Goal: Find specific page/section: Find specific page/section

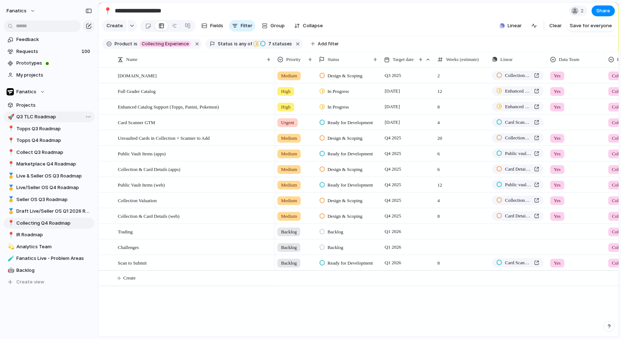
click at [53, 114] on span "Q3 TLC Roadmap" at bounding box center [54, 116] width 76 height 7
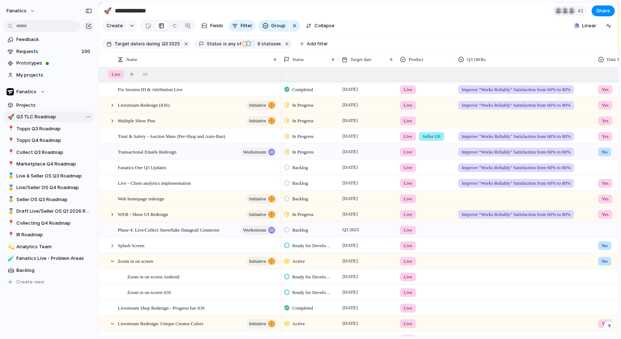
type input "**********"
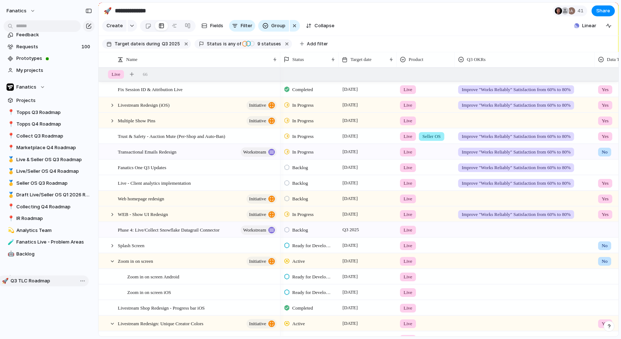
scroll to position [7, 0]
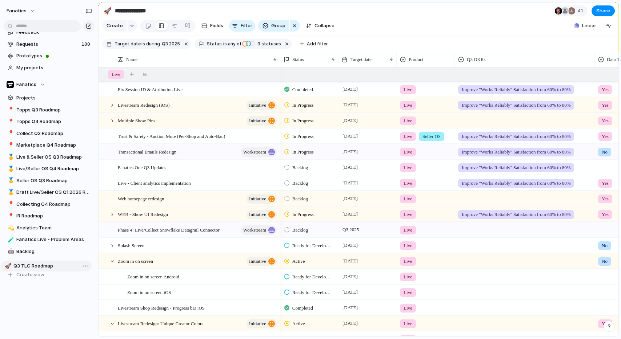
drag, startPoint x: 53, startPoint y: 116, endPoint x: 50, endPoint y: 265, distance: 149.3
click at [165, 45] on span "Q3 2025" at bounding box center [171, 44] width 18 height 7
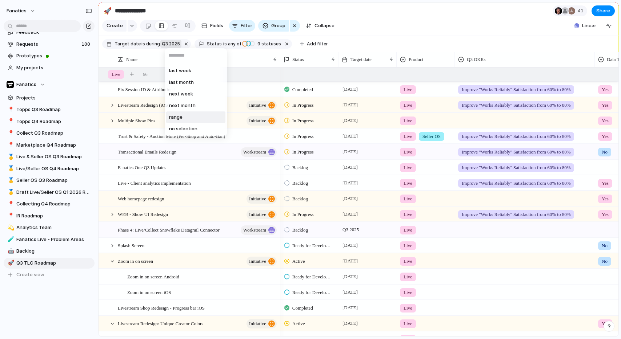
click at [178, 120] on span "range" at bounding box center [175, 117] width 13 height 7
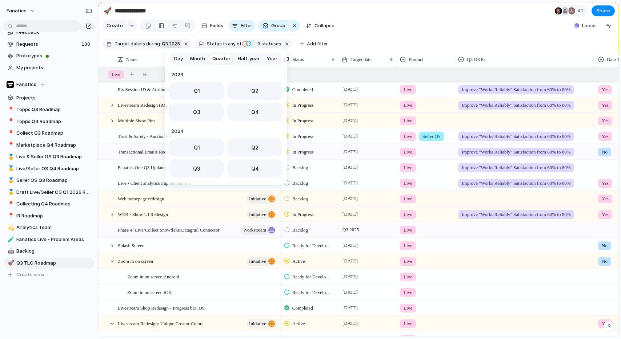
scroll to position [115, 0]
click at [202, 141] on button "Q1" at bounding box center [196, 145] width 55 height 18
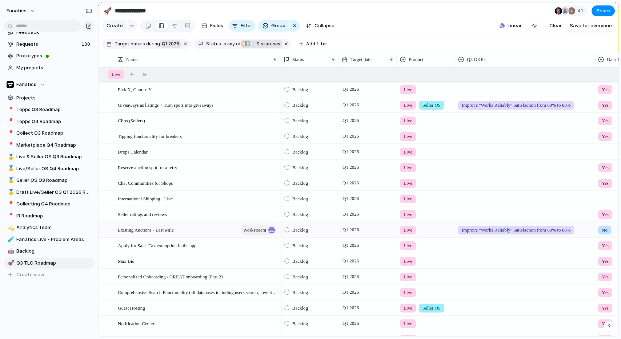
click at [263, 41] on span "9 statuses" at bounding box center [267, 44] width 26 height 7
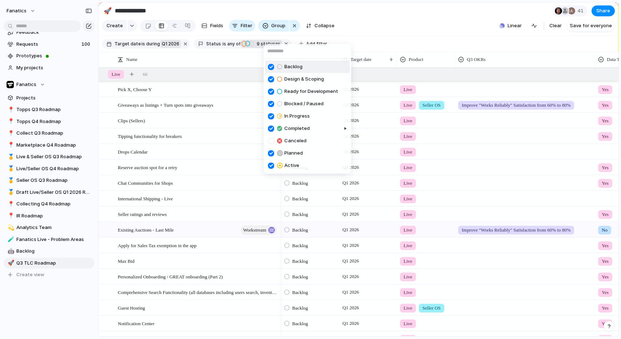
click at [237, 43] on div "Backlog Design & Scoping Ready for Development Blocked / Paused In Progress Com…" at bounding box center [310, 169] width 621 height 339
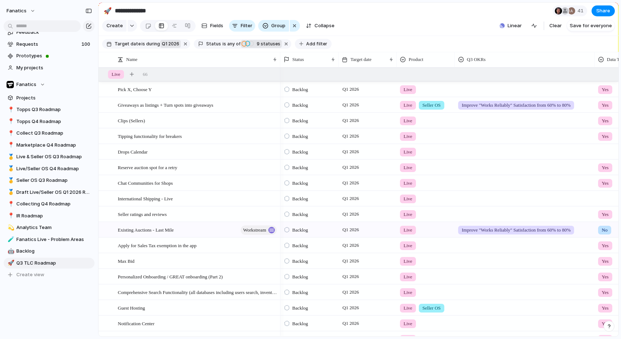
click at [307, 44] on span "Add filter" at bounding box center [316, 44] width 21 height 7
type input "****"
click at [328, 70] on span "Product" at bounding box center [329, 69] width 19 height 7
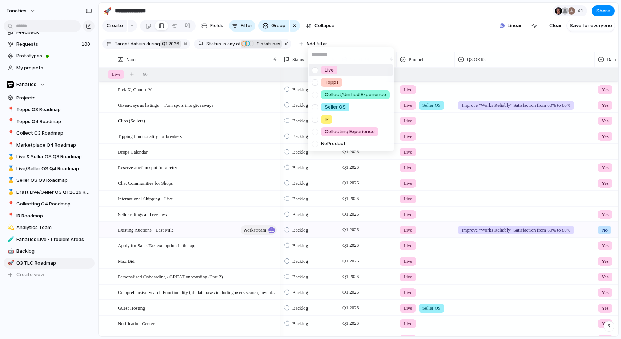
click at [314, 70] on div at bounding box center [314, 70] width 13 height 13
click at [288, 69] on div "Live Topps Collect/Unified Experience Seller OS IR Collecting Experience No Pro…" at bounding box center [310, 169] width 621 height 339
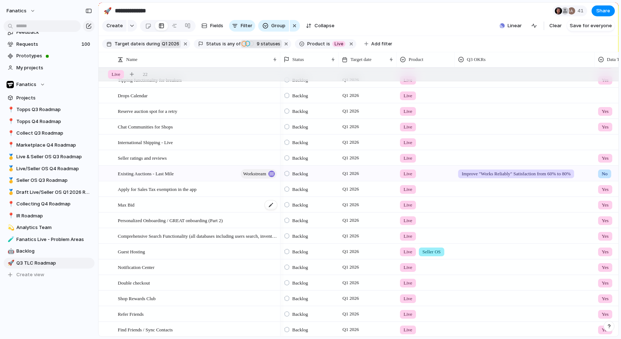
scroll to position [0, 0]
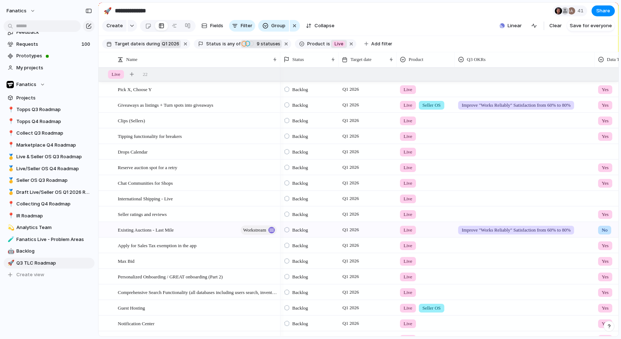
click at [334, 44] on span "Live" at bounding box center [338, 44] width 9 height 7
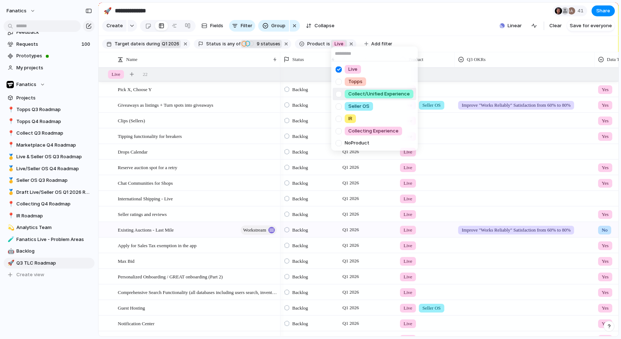
click at [337, 94] on div at bounding box center [338, 94] width 13 height 13
click at [339, 65] on div at bounding box center [338, 69] width 13 height 13
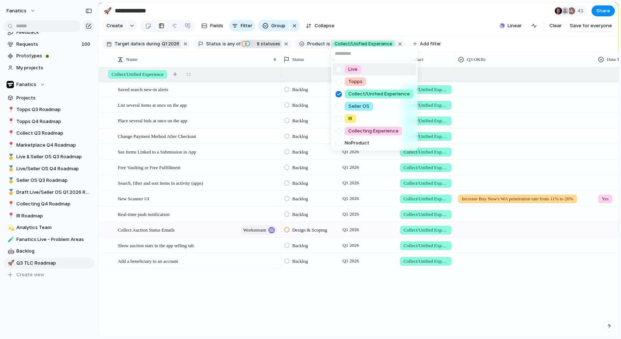
click at [234, 284] on div "Live Topps Collect/Unified Experience Seller OS IR Collecting Experience No Pro…" at bounding box center [310, 169] width 621 height 339
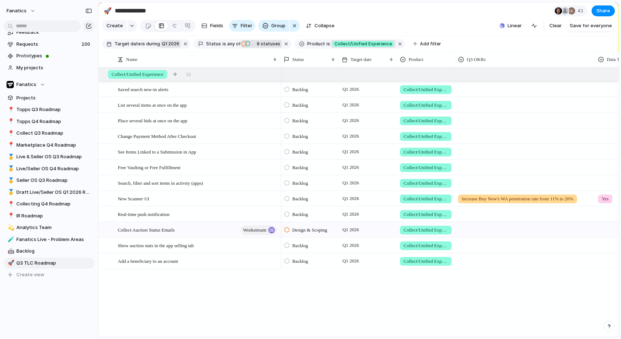
click at [338, 44] on span "Collect/Unified Experience" at bounding box center [362, 44] width 57 height 7
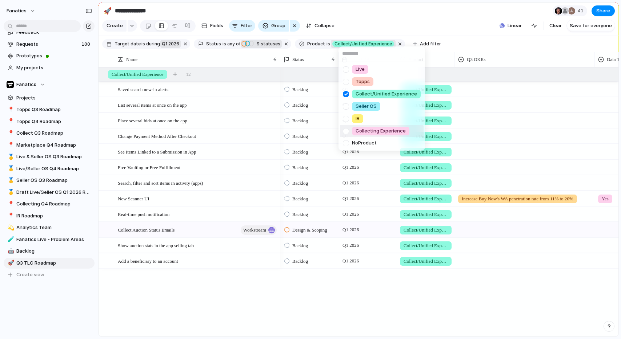
click at [344, 128] on div at bounding box center [345, 131] width 13 height 13
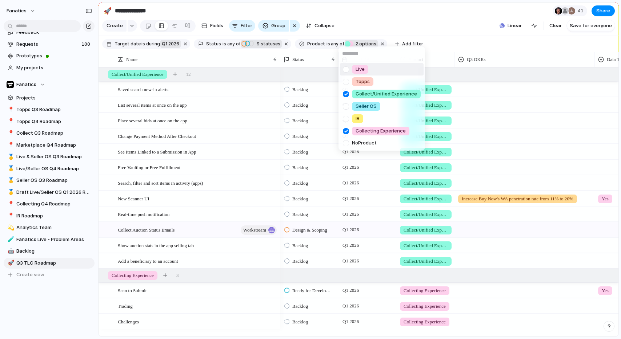
click at [346, 70] on div at bounding box center [345, 69] width 13 height 13
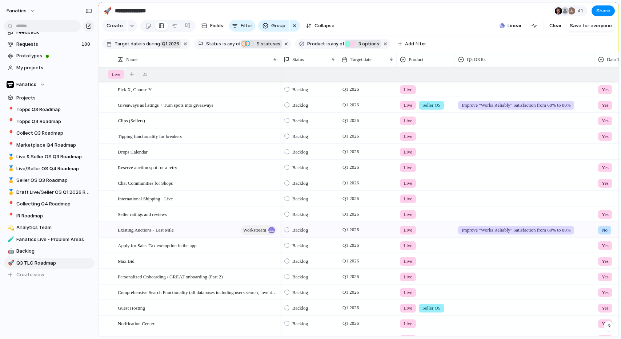
click at [252, 57] on div "Live Topps Collect/Unified Experience Seller OS IR Collecting Experience No Pro…" at bounding box center [310, 169] width 621 height 339
click at [19, 261] on span "Q3 TLC Roadmap" at bounding box center [54, 263] width 76 height 7
click at [21, 262] on input "**********" at bounding box center [54, 263] width 76 height 7
type input "**********"
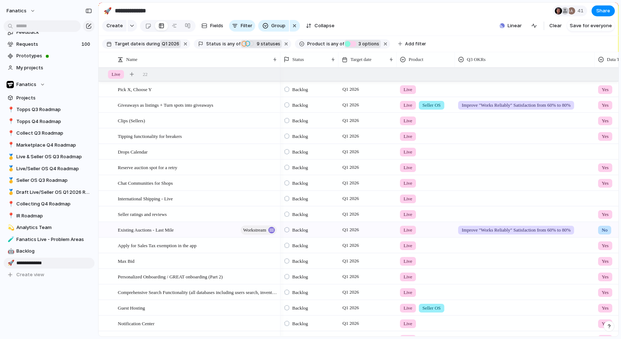
type input "**********"
click at [357, 43] on span "3 options" at bounding box center [367, 44] width 23 height 7
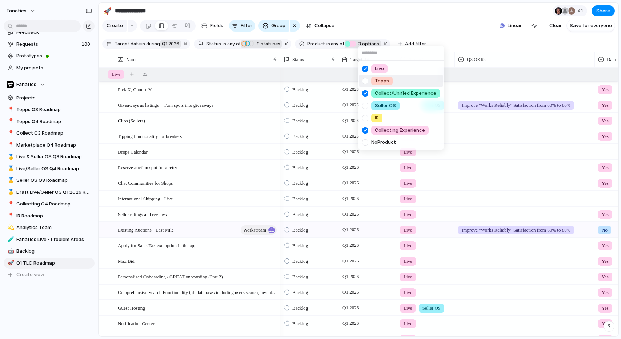
click at [368, 81] on div at bounding box center [365, 81] width 13 height 13
click at [226, 189] on div "Live Topps Collect/Unified Experience Seller OS IR Collecting Experience No Pro…" at bounding box center [310, 169] width 621 height 339
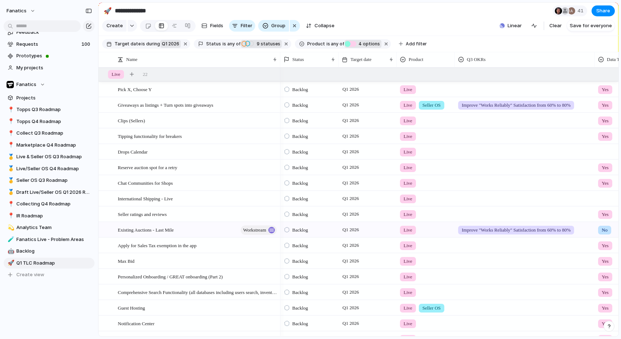
click at [67, 314] on div "Feedback Requests 100 Prototypes My projects Fanatics Projects 📍 Topps Q3 Roadm…" at bounding box center [49, 169] width 98 height 339
click at [96, 285] on div at bounding box center [95, 288] width 6 height 6
click at [564, 11] on div at bounding box center [564, 10] width 7 height 7
click at [564, 11] on div "Seen by [PERSON_NAME] [PERSON_NAME] [PERSON_NAME] [PERSON_NAME] [PERSON_NAME] […" at bounding box center [310, 169] width 621 height 339
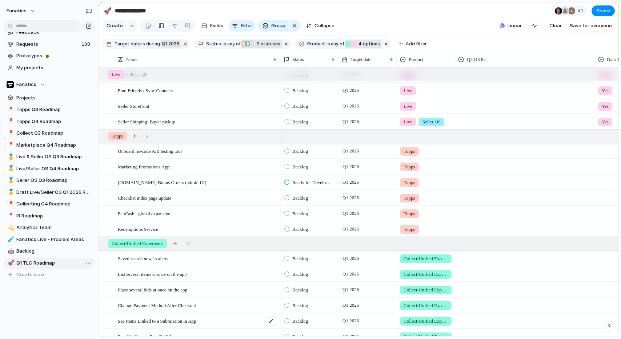
scroll to position [300, 0]
